Goal: Task Accomplishment & Management: Complete application form

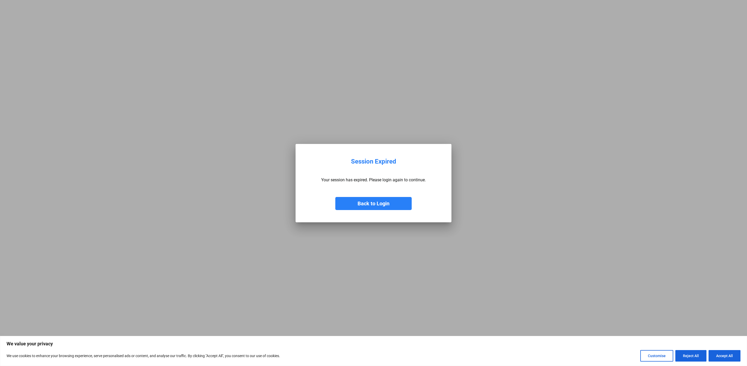
click at [376, 202] on button "Back to Login" at bounding box center [373, 203] width 76 height 13
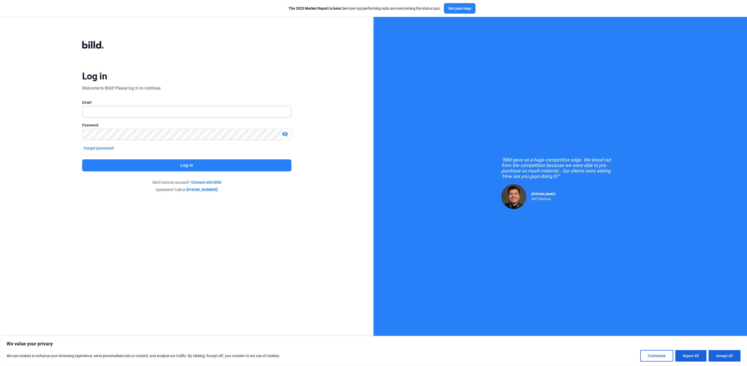
type input "[PERSON_NAME][EMAIL_ADDRESS][DOMAIN_NAME]"
click at [95, 164] on button "Log in" at bounding box center [186, 165] width 209 height 12
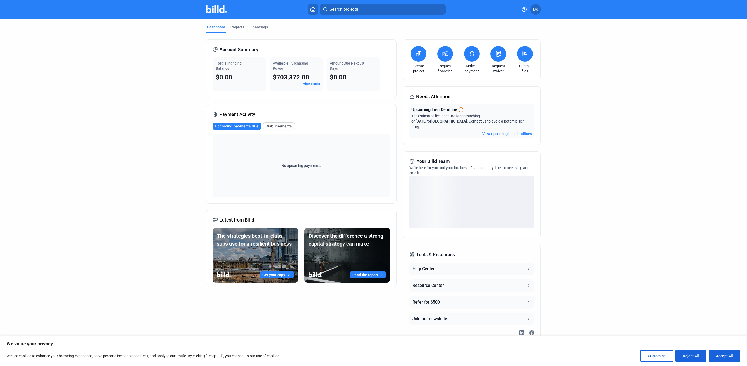
click at [498, 53] on icon at bounding box center [498, 53] width 4 height 5
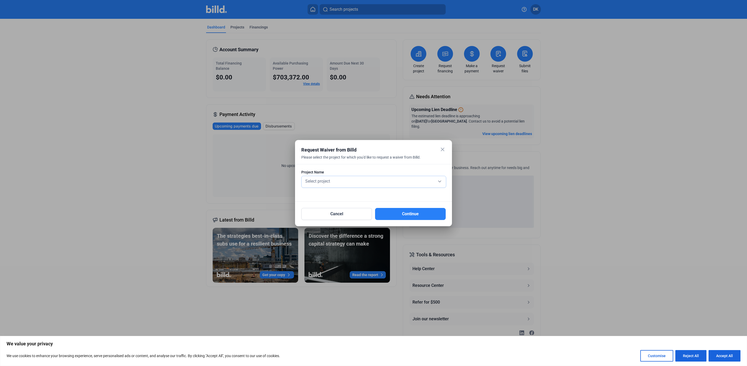
click at [337, 181] on div "Select project" at bounding box center [373, 180] width 139 height 7
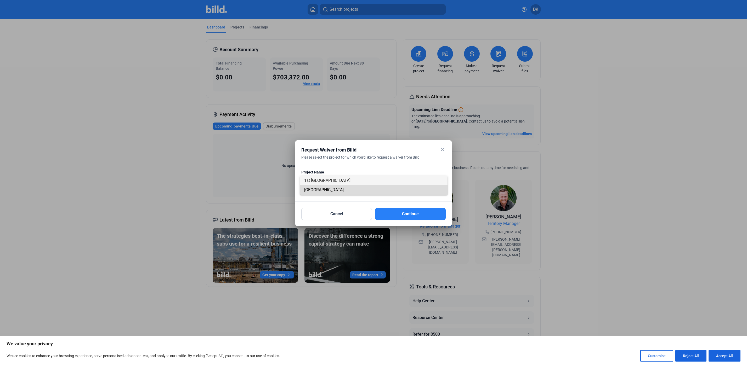
click at [335, 191] on span "[GEOGRAPHIC_DATA]" at bounding box center [373, 189] width 139 height 9
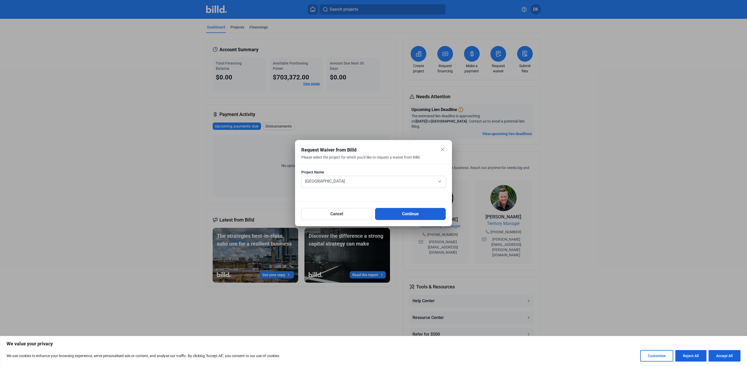
click at [424, 220] on button "Continue" at bounding box center [410, 214] width 71 height 12
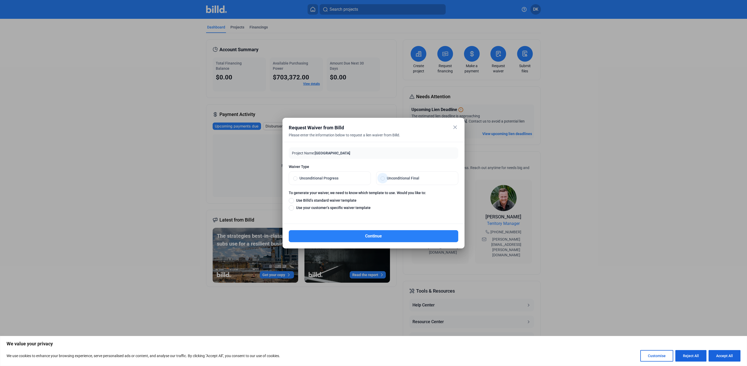
click at [439, 177] on span "Unconditional Final" at bounding box center [419, 178] width 69 height 5
click at [385, 177] on input "Unconditional Final" at bounding box center [382, 178] width 4 height 5
radio input "true"
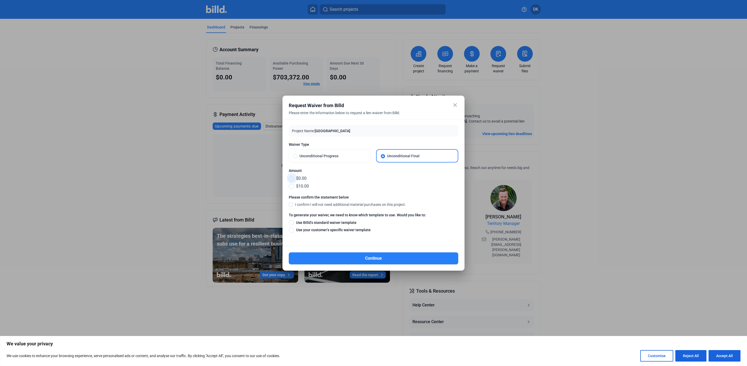
click at [292, 178] on span at bounding box center [291, 178] width 5 height 5
click at [292, 178] on input "$0.00" at bounding box center [291, 179] width 5 height 6
radio input "true"
click at [290, 204] on span at bounding box center [291, 204] width 4 height 5
click at [0, 0] on input "I confirm I will not need additional material purchases on this project." at bounding box center [0, 0] width 0 height 0
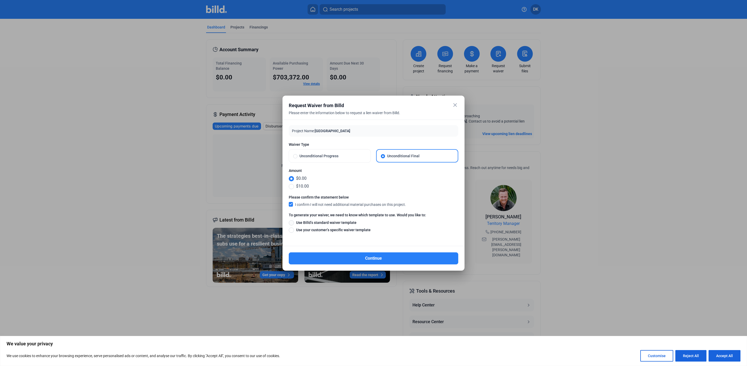
click at [289, 223] on span at bounding box center [291, 222] width 5 height 5
click at [289, 223] on input "Use Billd’s standard waiver template" at bounding box center [291, 223] width 5 height 6
radio input "true"
click at [376, 259] on button "Continue" at bounding box center [373, 259] width 169 height 12
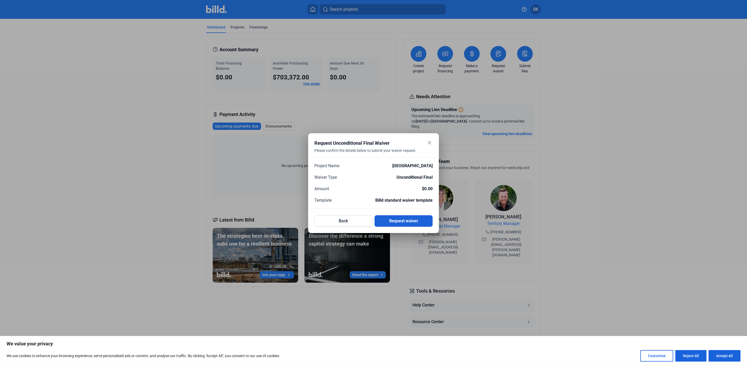
click at [416, 222] on button "Request waiver" at bounding box center [403, 221] width 58 height 12
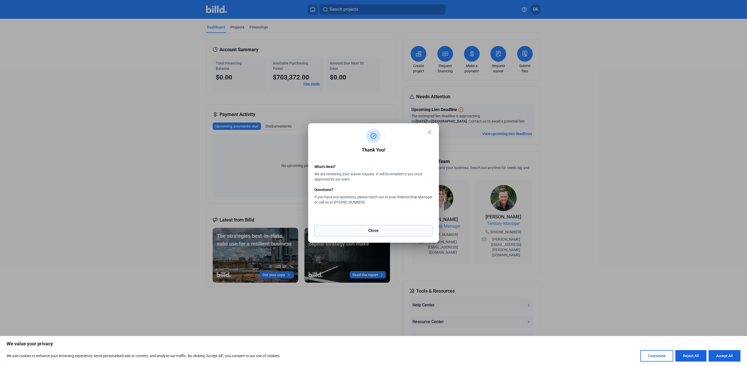
click at [402, 229] on button "Close" at bounding box center [373, 231] width 118 height 12
